Goal: Check status: Check status

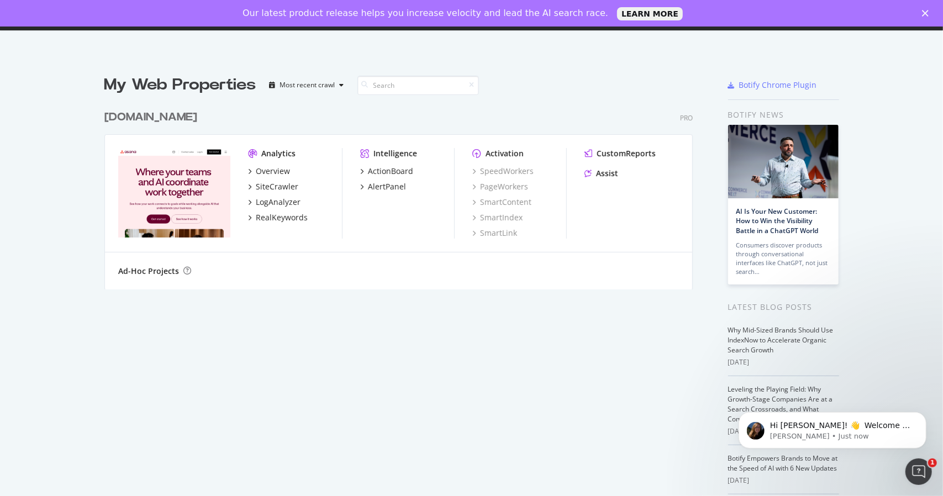
click at [177, 120] on div "[DOMAIN_NAME]" at bounding box center [150, 117] width 93 height 16
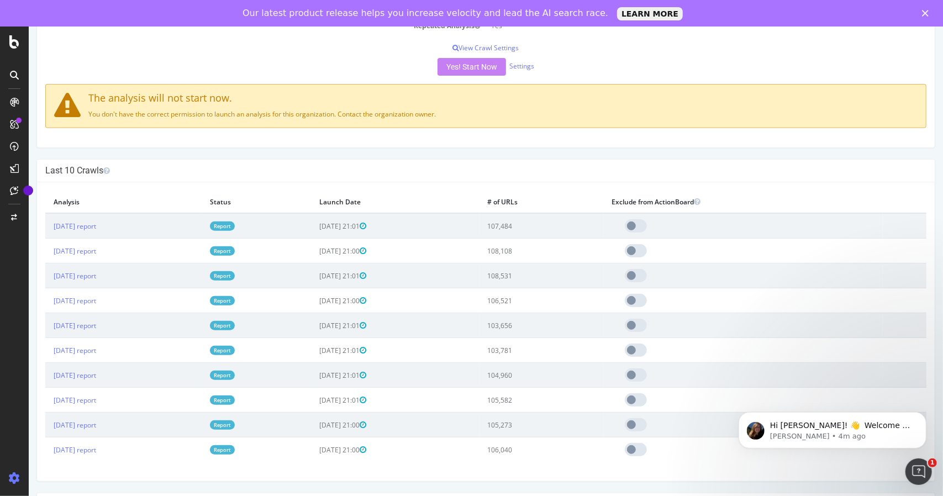
scroll to position [166, 0]
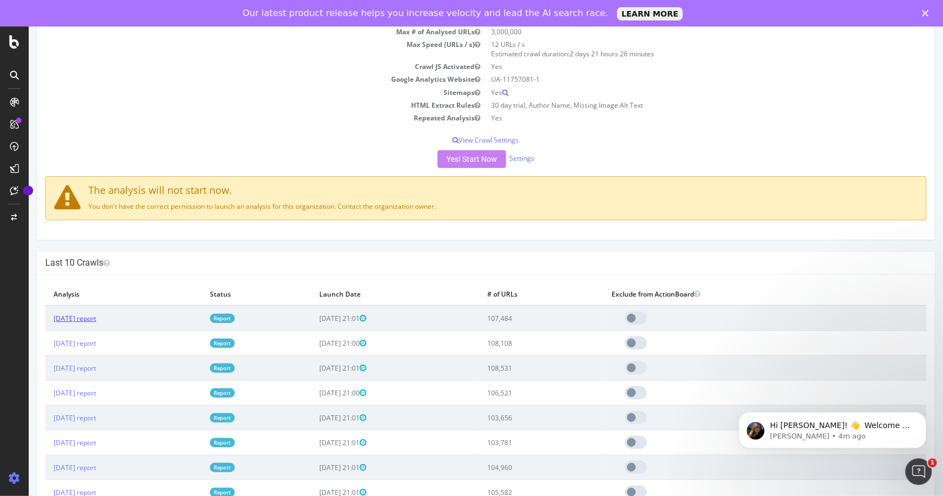
click at [96, 318] on link "[DATE] report" at bounding box center [74, 317] width 43 height 9
